Goal: Navigation & Orientation: Find specific page/section

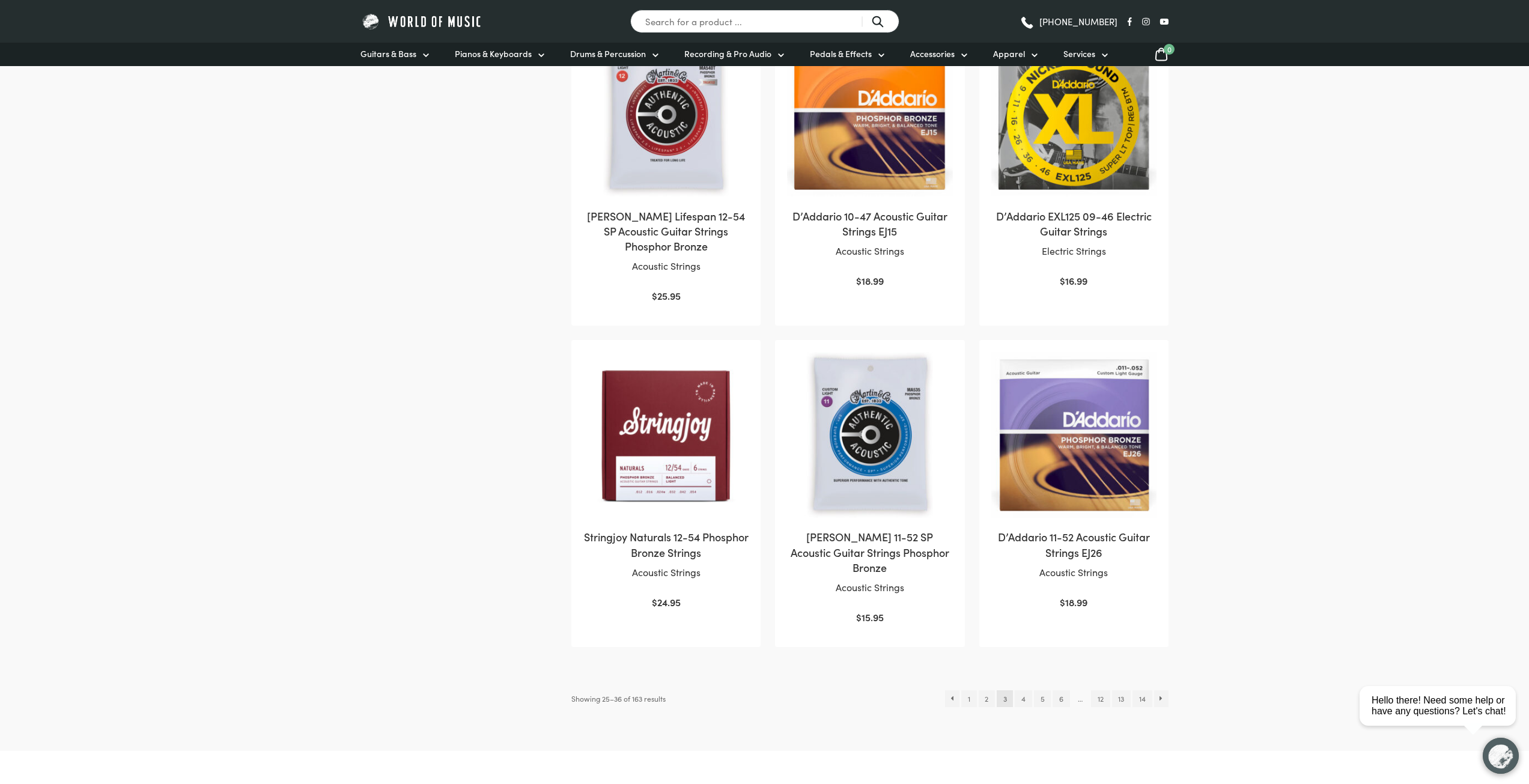
scroll to position [1021, 0]
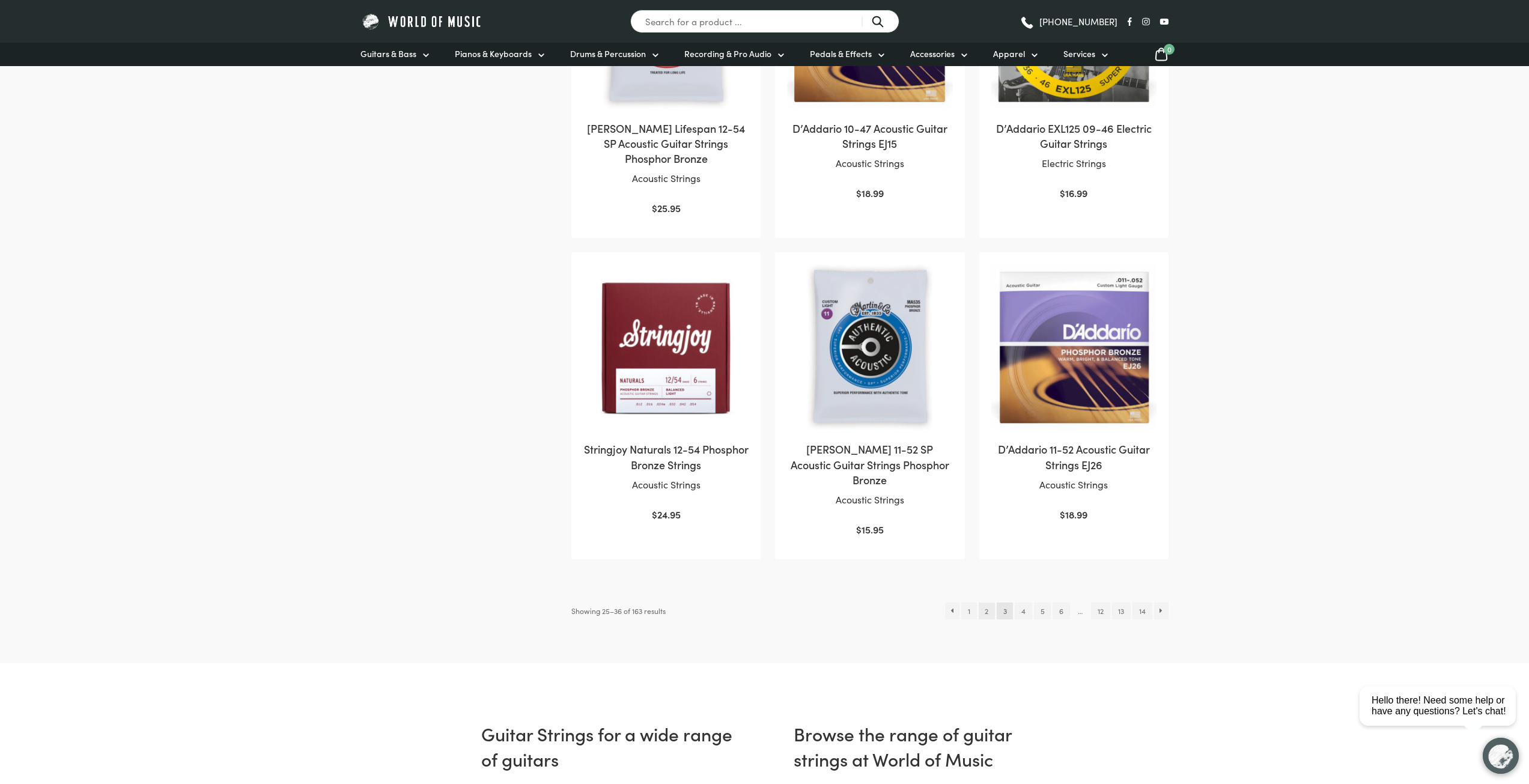
click at [987, 603] on link "2" at bounding box center [987, 611] width 16 height 16
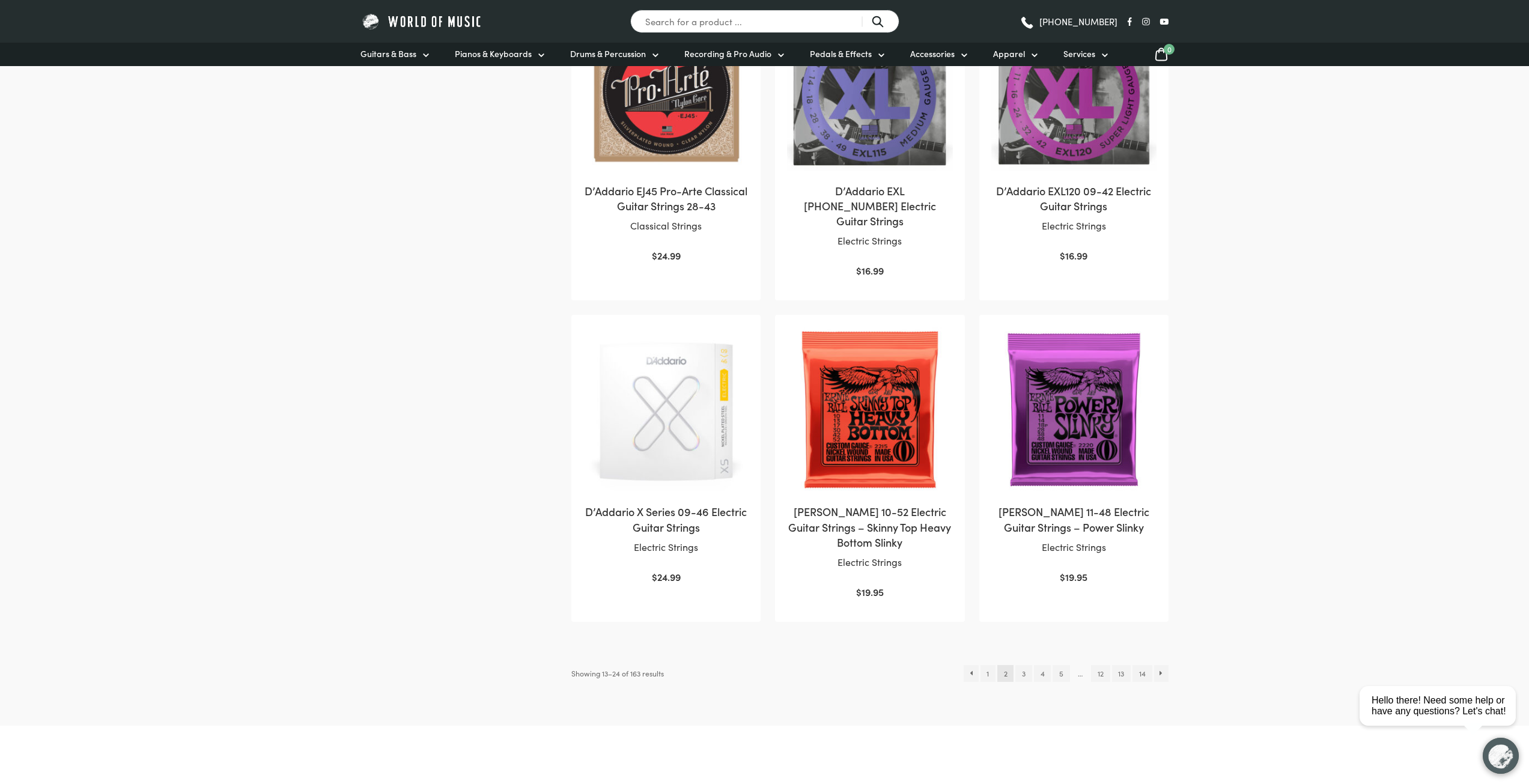
scroll to position [1021, 0]
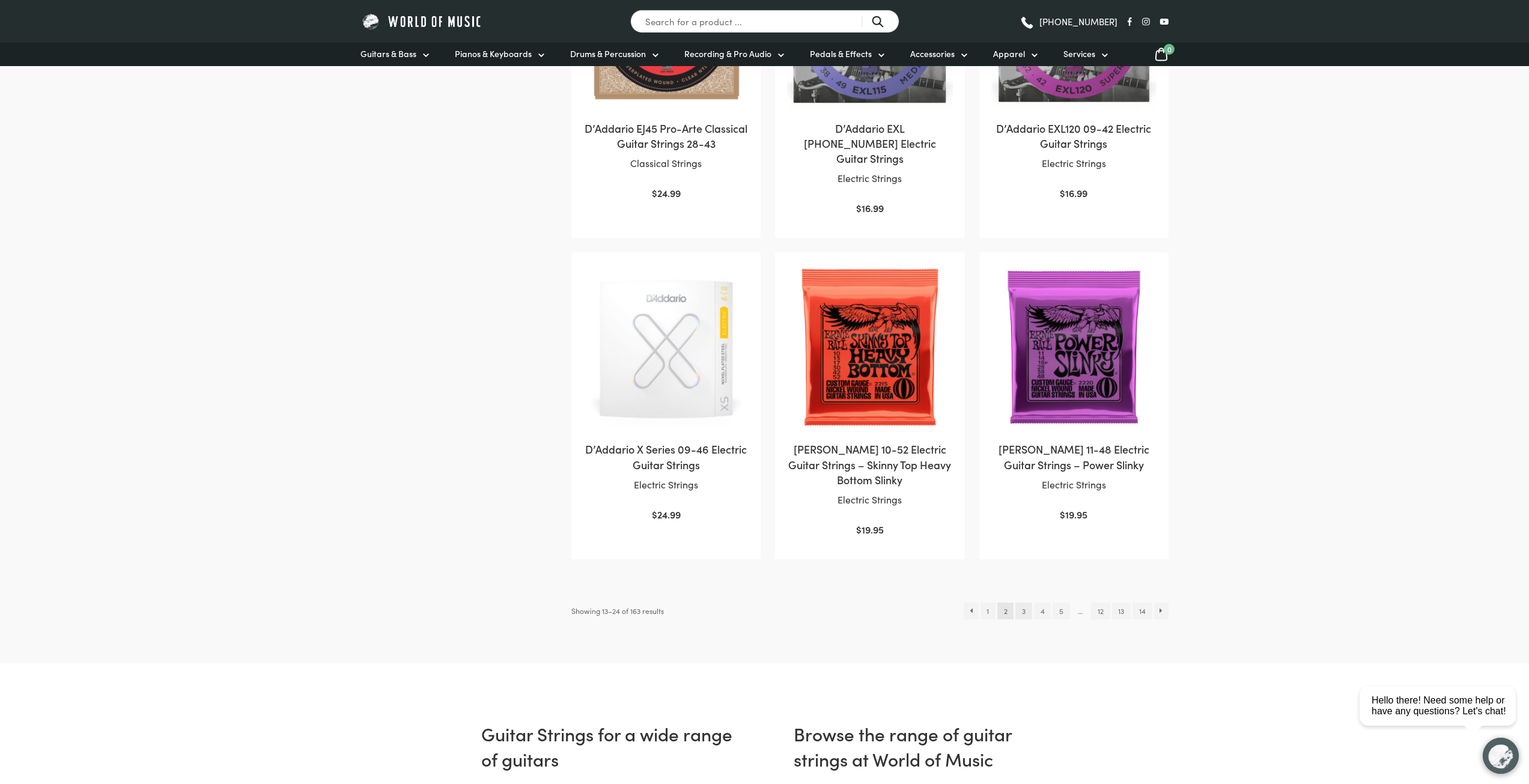
click at [1020, 603] on link "3" at bounding box center [1023, 611] width 16 height 16
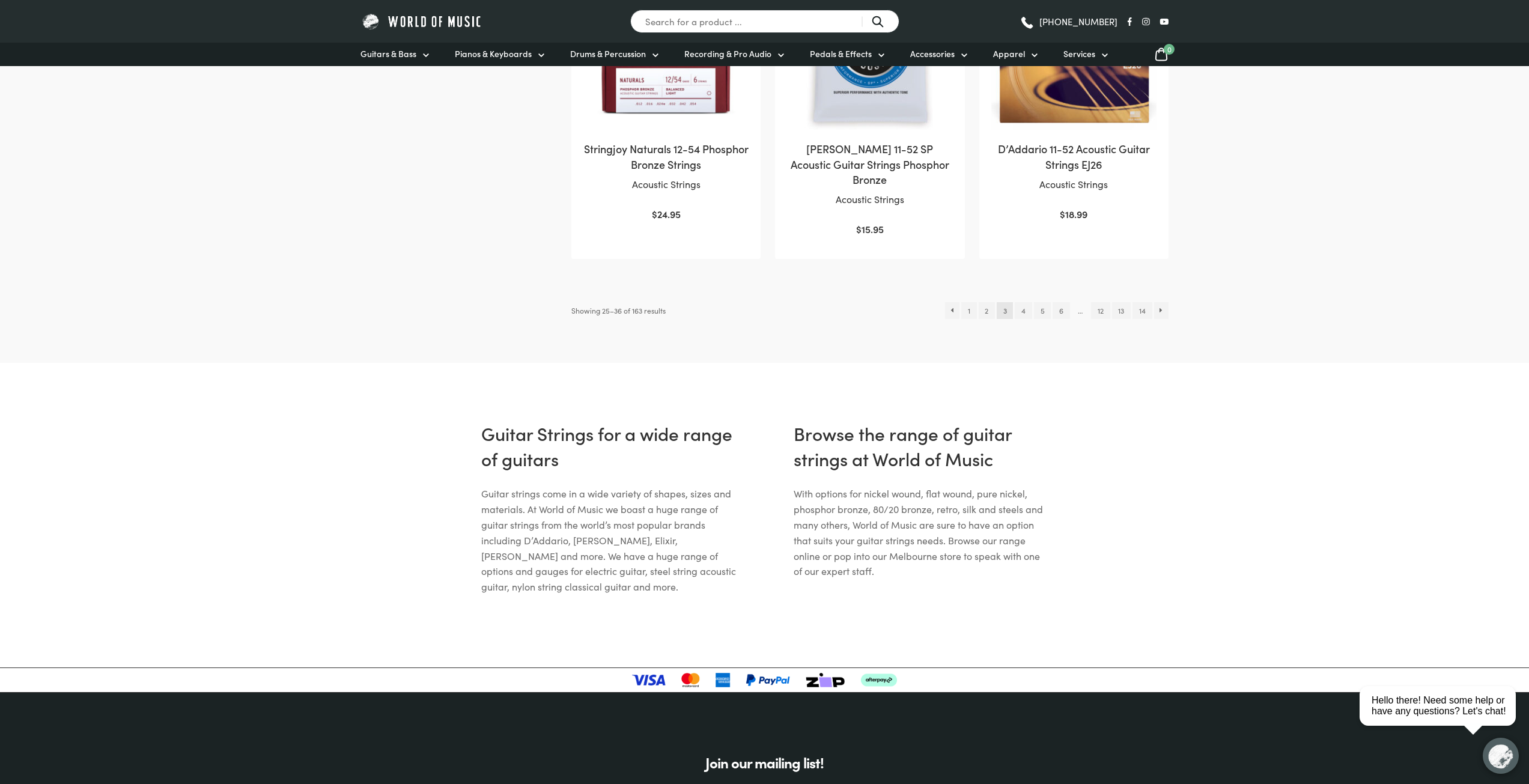
scroll to position [1081, 0]
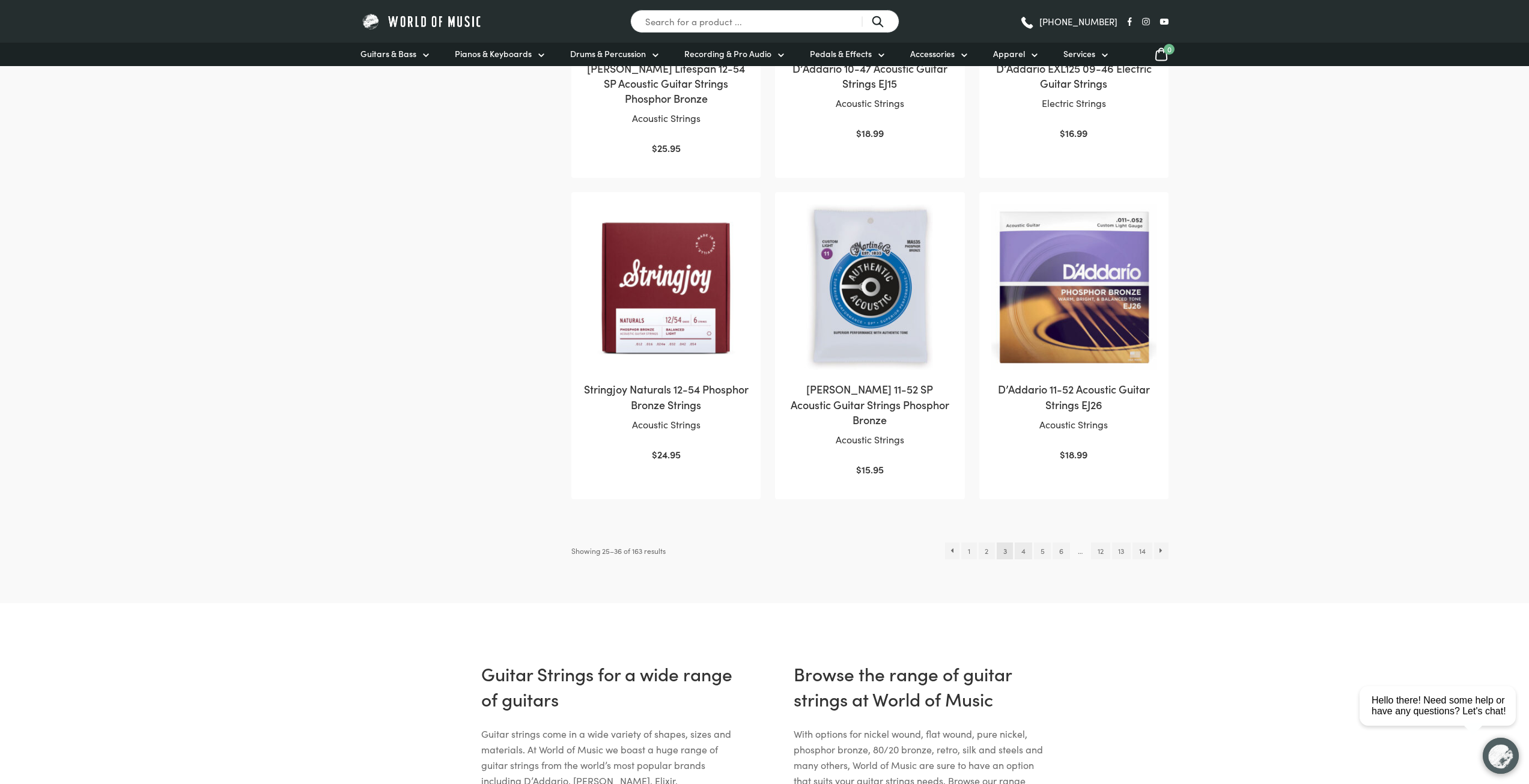
click at [1023, 542] on link "4" at bounding box center [1023, 551] width 16 height 16
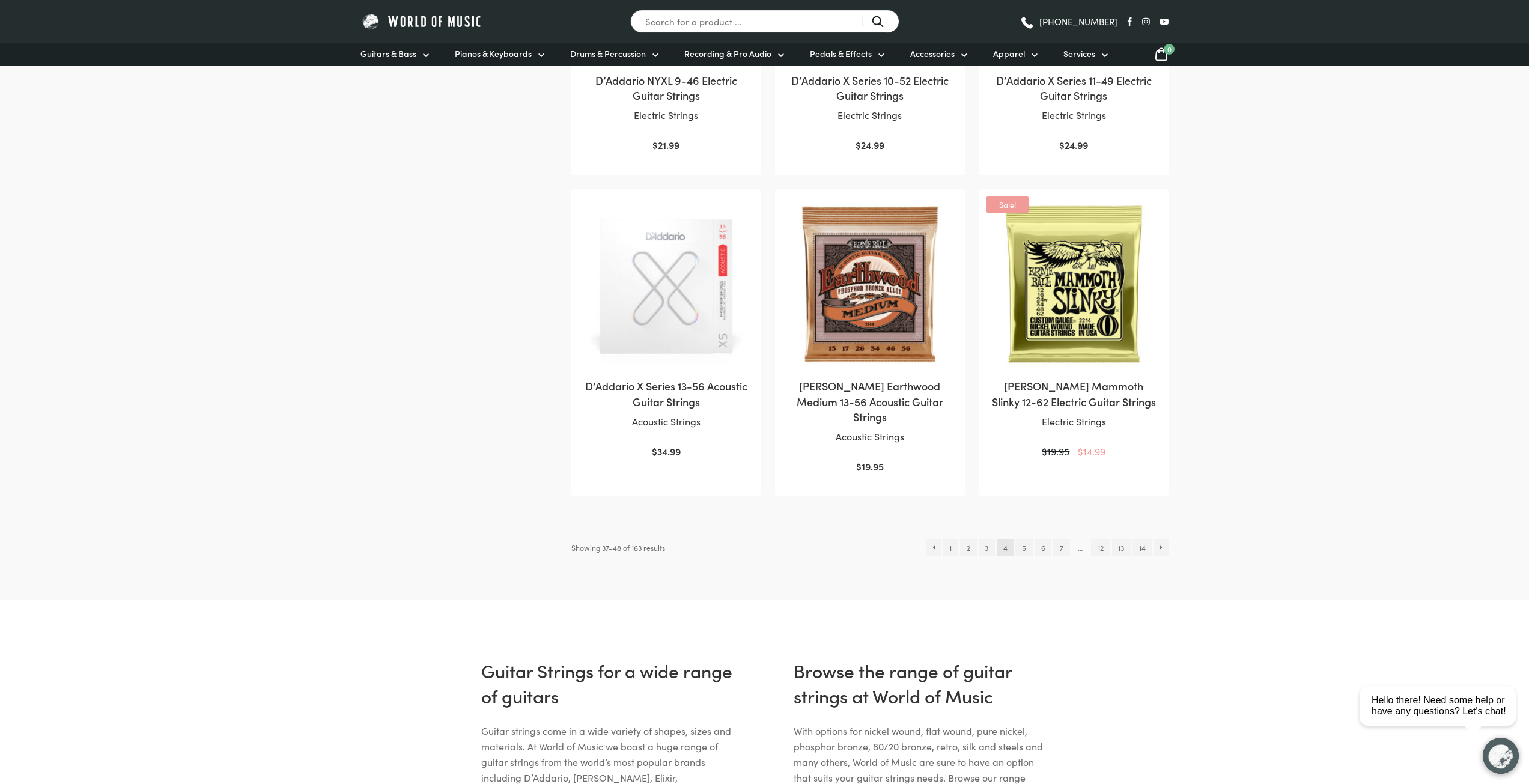
scroll to position [1081, 0]
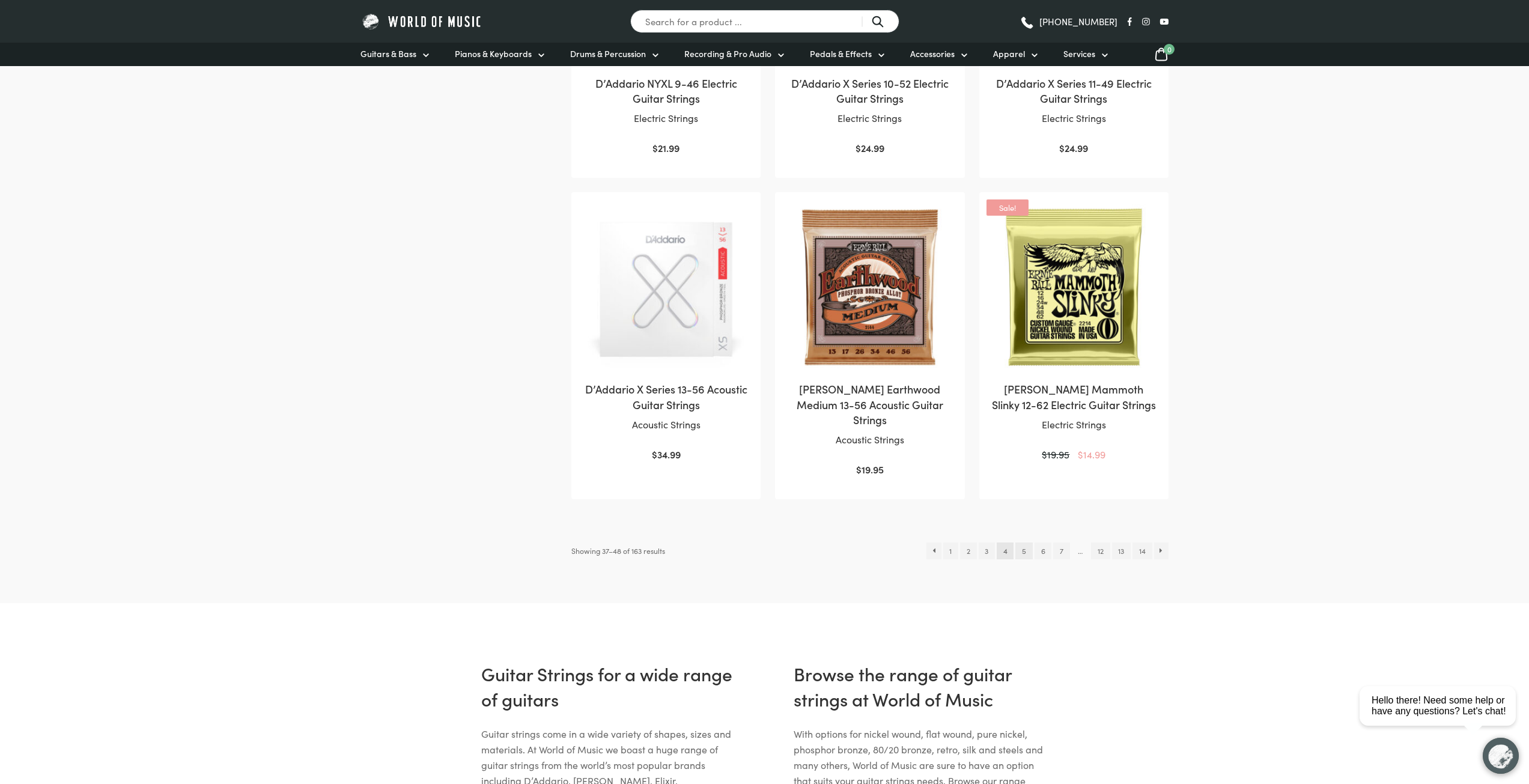
click at [1026, 542] on link "5" at bounding box center [1023, 551] width 16 height 16
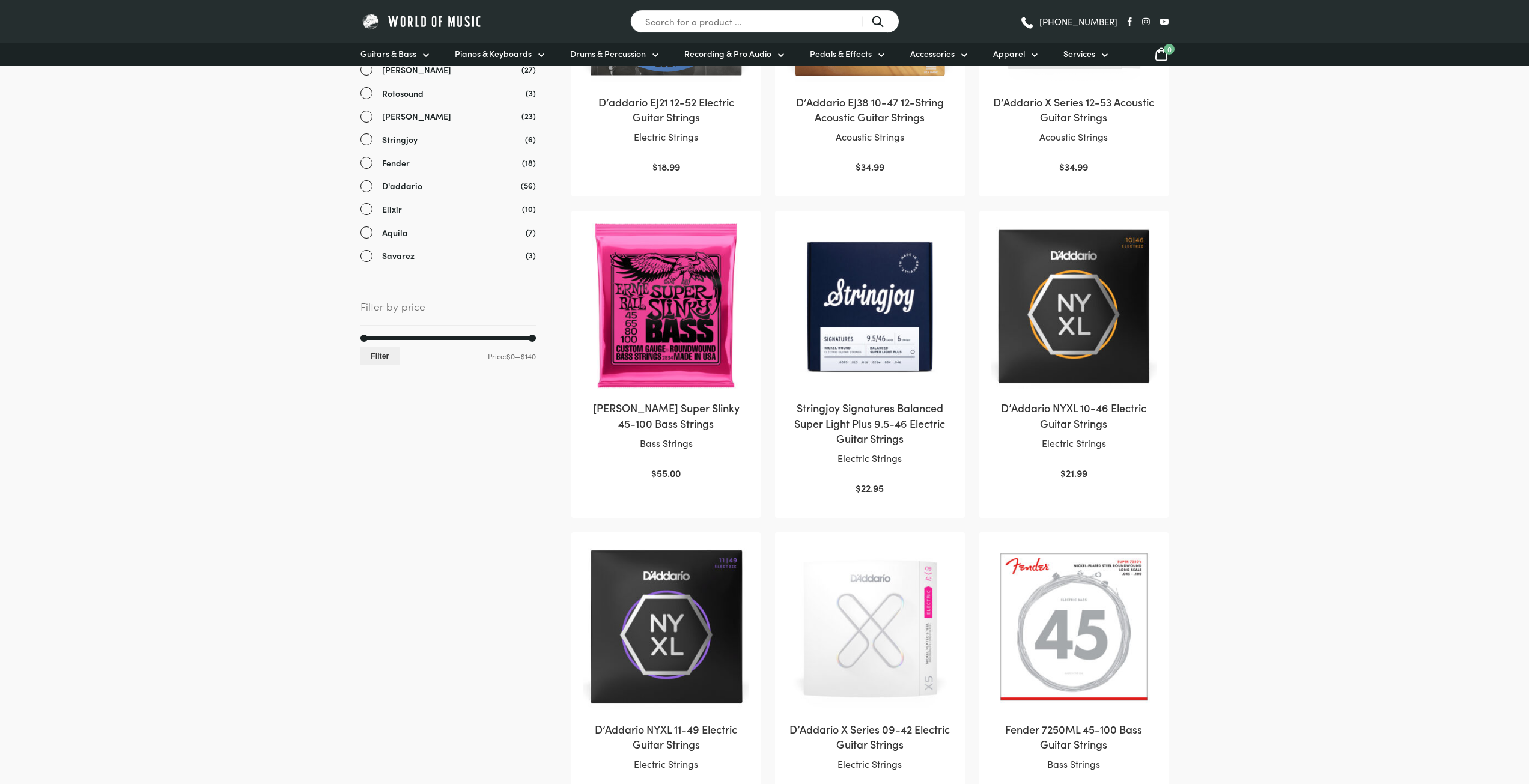
scroll to position [420, 0]
